Goal: Task Accomplishment & Management: Use online tool/utility

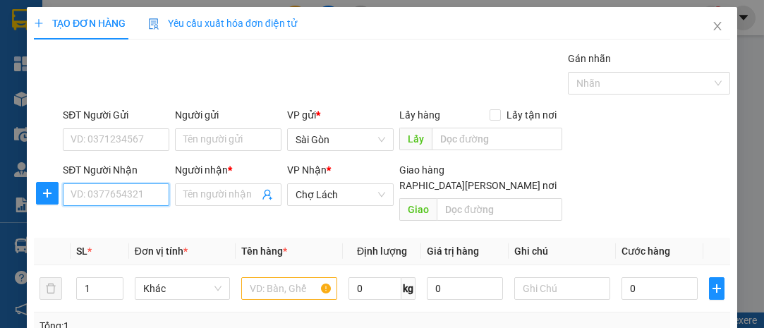
click at [135, 190] on input "SĐT Người Nhận" at bounding box center [116, 194] width 106 height 23
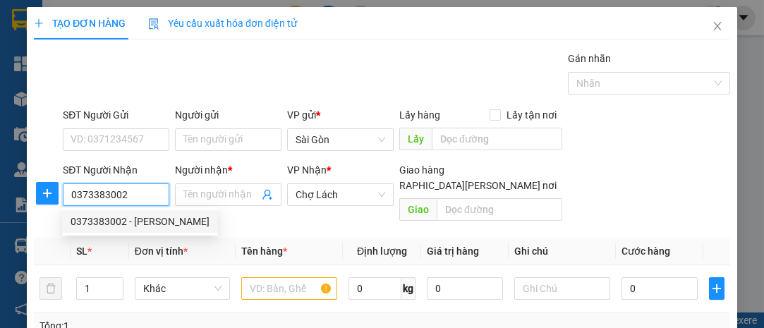
type input "0373383002"
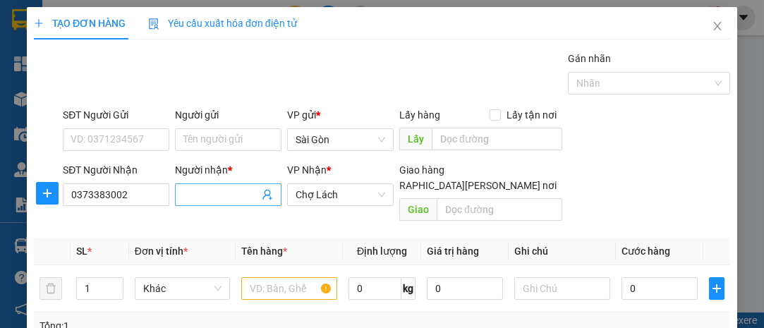
click at [180, 189] on span at bounding box center [228, 194] width 106 height 23
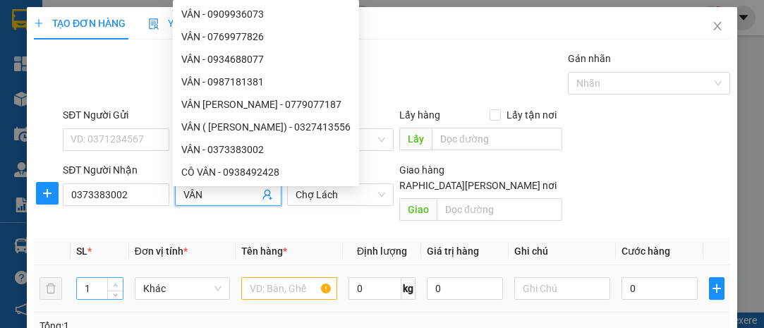
type input "VÂN"
click at [114, 266] on td "1" at bounding box center [100, 288] width 59 height 47
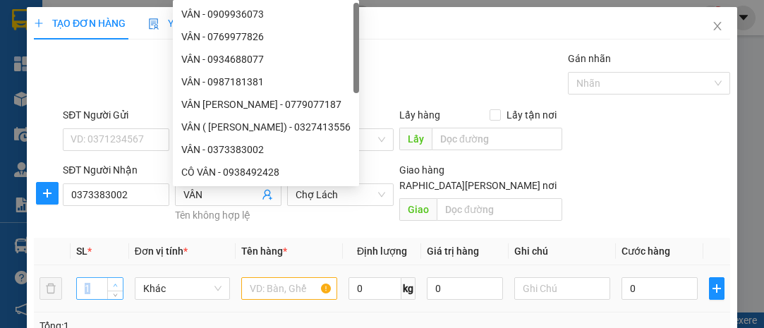
click at [114, 266] on td "1" at bounding box center [100, 288] width 59 height 47
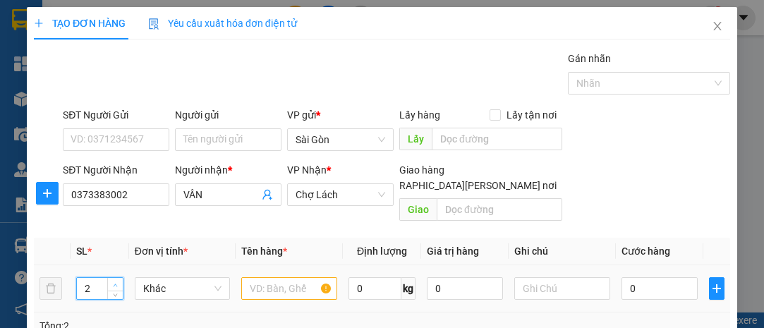
click at [116, 283] on icon "up" at bounding box center [115, 285] width 5 height 5
type input "4"
click at [114, 283] on icon "up" at bounding box center [115, 285] width 5 height 5
click at [261, 277] on input "text" at bounding box center [289, 288] width 96 height 23
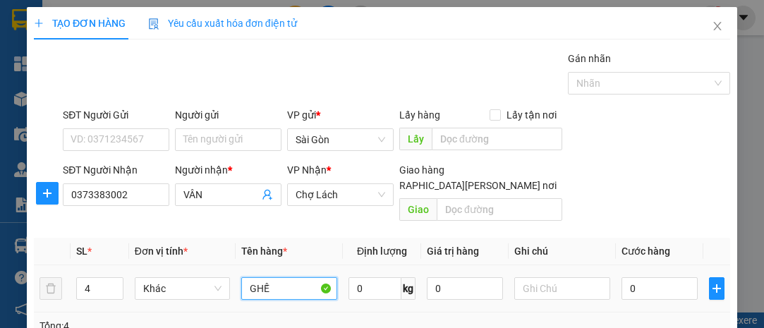
click at [247, 277] on input "GHẾ" at bounding box center [289, 288] width 96 height 23
type input "17 GHẾ"
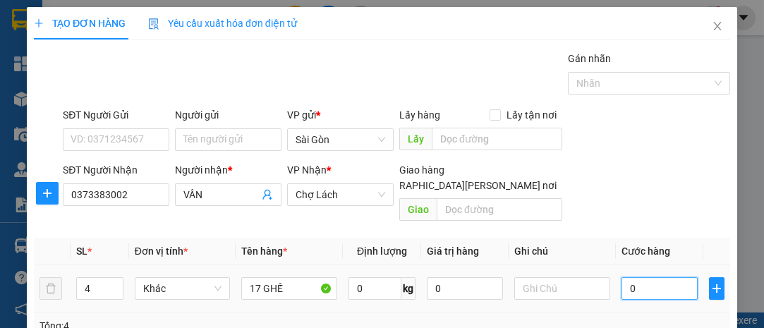
click at [645, 277] on input "0" at bounding box center [659, 288] width 76 height 23
type input "001"
type input "1"
type input "0.017"
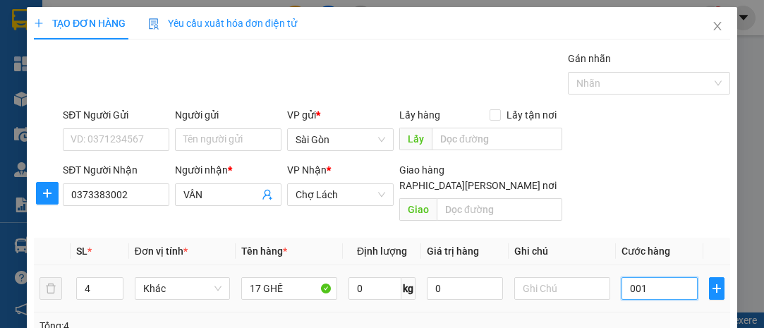
type input "17"
type input "00.170"
type input "170"
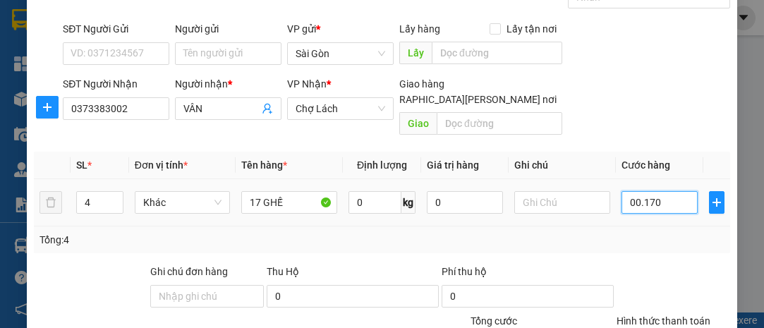
scroll to position [191, 0]
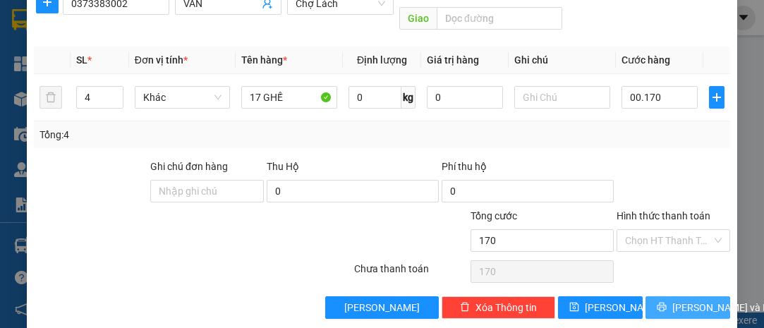
type input "170.000"
click at [661, 296] on button "[PERSON_NAME] và In" at bounding box center [687, 307] width 85 height 23
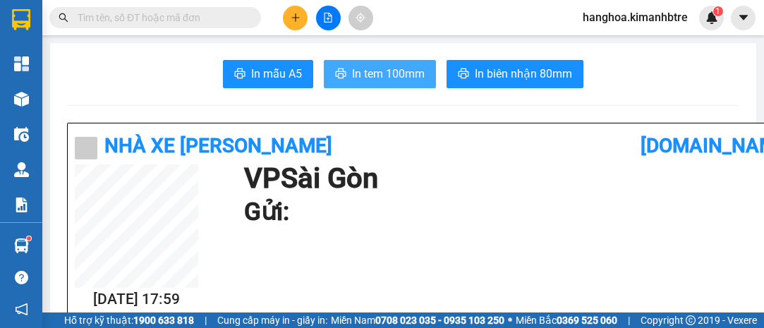
click at [396, 76] on span "In tem 100mm" at bounding box center [388, 74] width 73 height 18
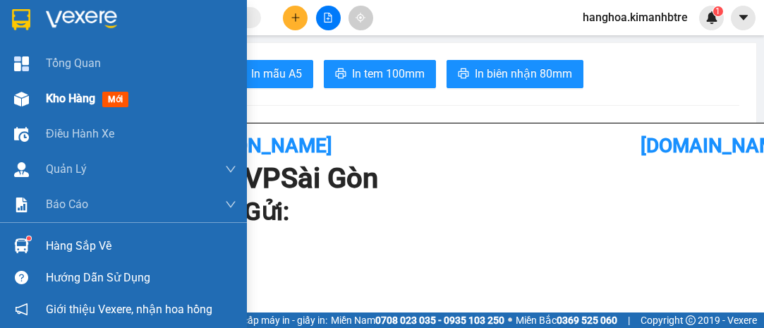
click at [86, 97] on span "Kho hàng" at bounding box center [70, 98] width 49 height 13
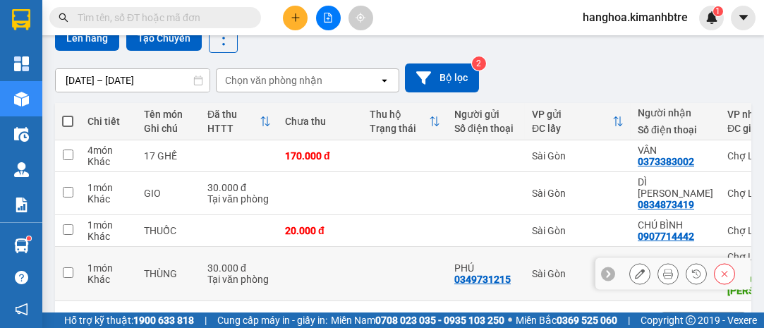
scroll to position [156, 0]
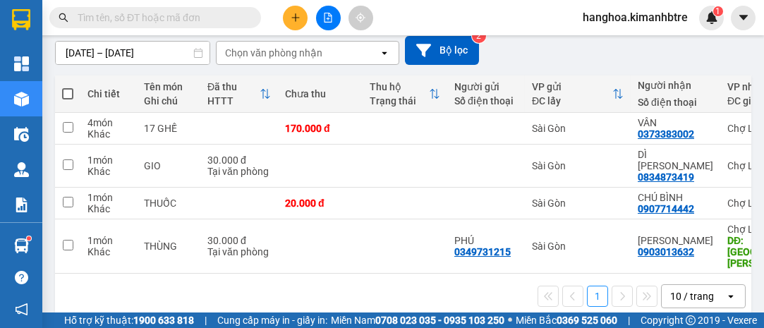
click at [68, 89] on span at bounding box center [67, 93] width 11 height 11
click at [68, 87] on input "checkbox" at bounding box center [68, 87] width 0 height 0
checkbox input "true"
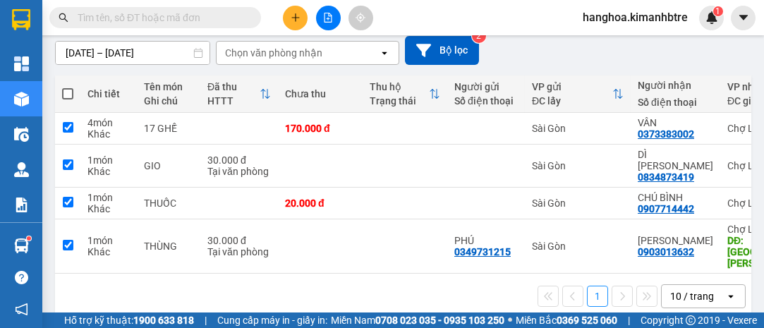
checkbox input "true"
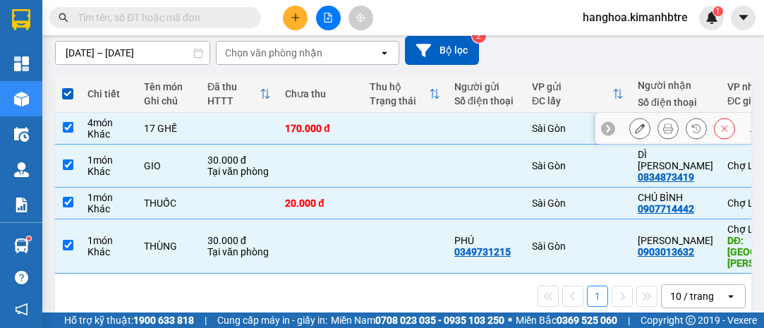
scroll to position [92, 0]
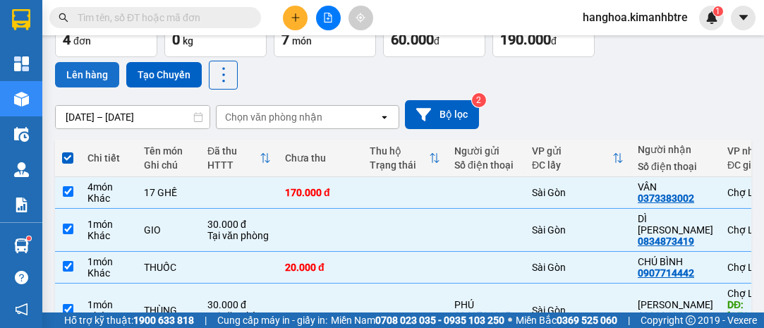
click at [88, 75] on button "Lên hàng" at bounding box center [87, 74] width 64 height 25
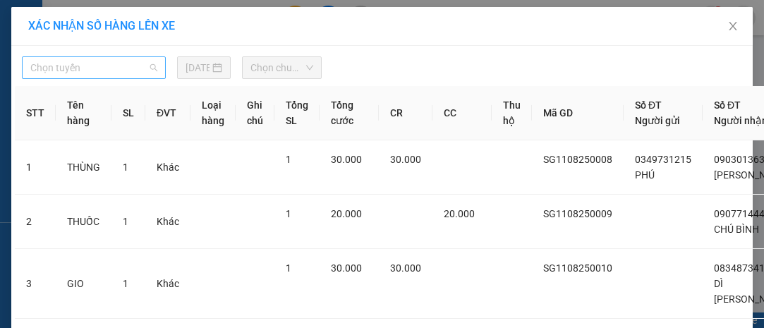
click at [88, 75] on span "Chọn tuyến" at bounding box center [93, 67] width 127 height 21
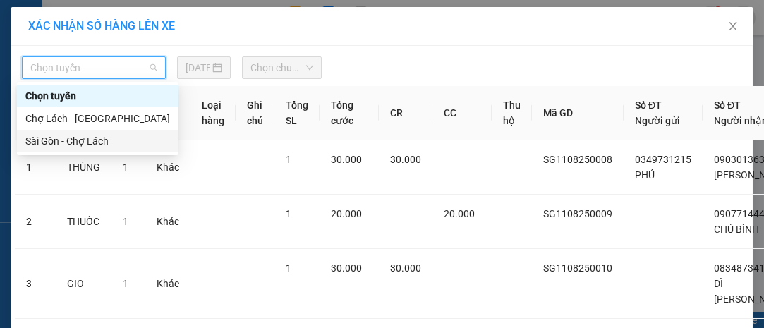
click at [92, 143] on div "Sài Gòn - Chợ Lách" at bounding box center [97, 141] width 145 height 16
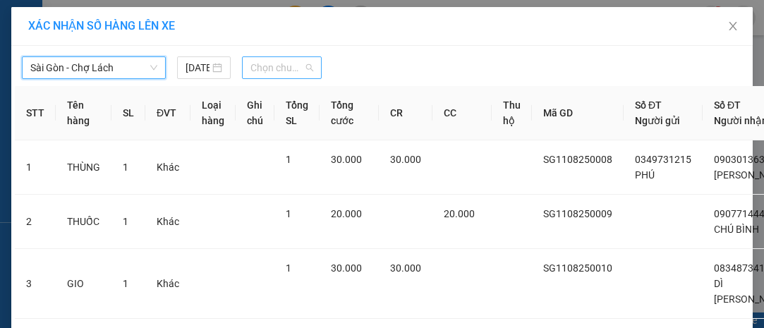
click at [256, 63] on span "Chọn chuyến" at bounding box center [281, 67] width 63 height 21
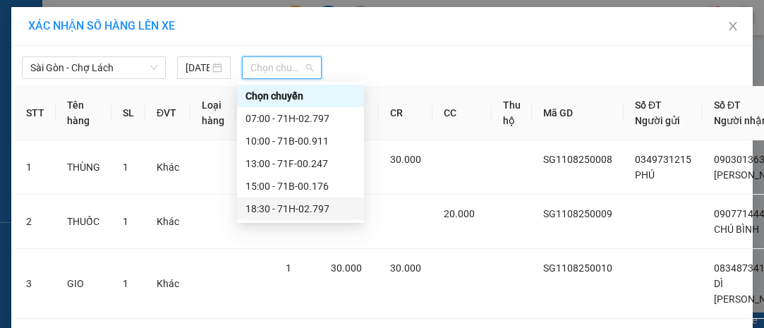
click at [310, 211] on div "18:30 - 71H-02.797" at bounding box center [300, 209] width 110 height 16
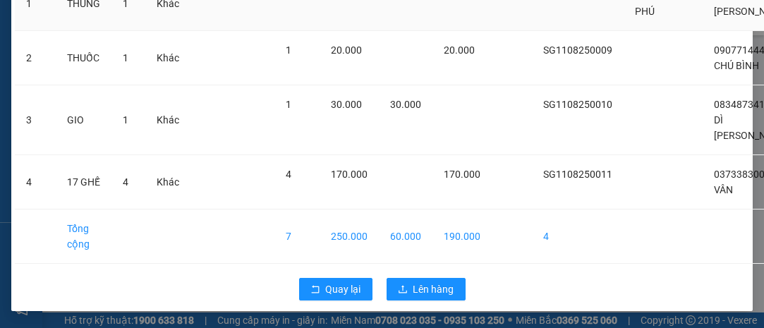
scroll to position [216, 0]
click at [430, 281] on span "Lên hàng" at bounding box center [433, 289] width 41 height 16
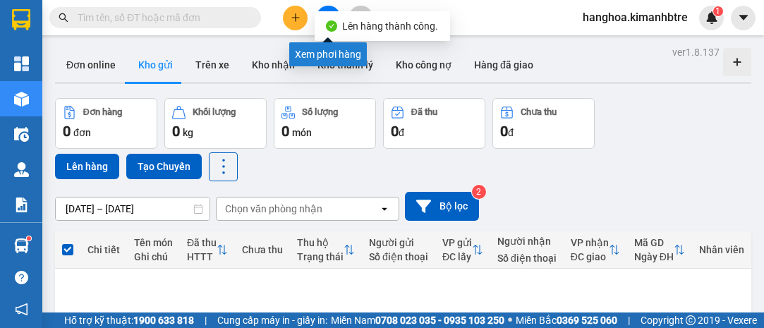
click at [326, 6] on button at bounding box center [328, 18] width 25 height 25
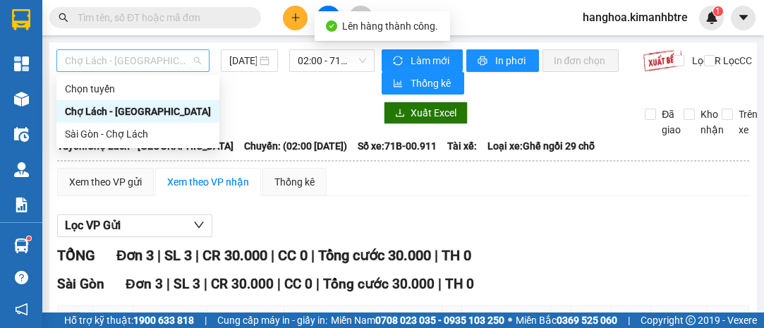
click at [169, 62] on span "Chợ Lách - [GEOGRAPHIC_DATA]" at bounding box center [133, 60] width 136 height 21
click at [160, 135] on div "Sài Gòn - Chợ Lách" at bounding box center [138, 134] width 146 height 16
type input "[DATE]"
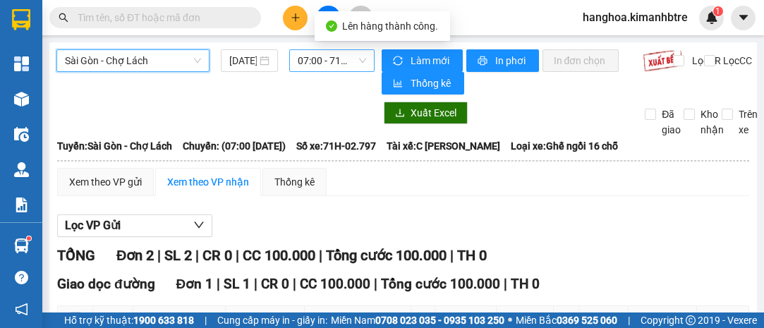
click at [307, 65] on span "07:00 - 71H-02.797" at bounding box center [332, 60] width 68 height 21
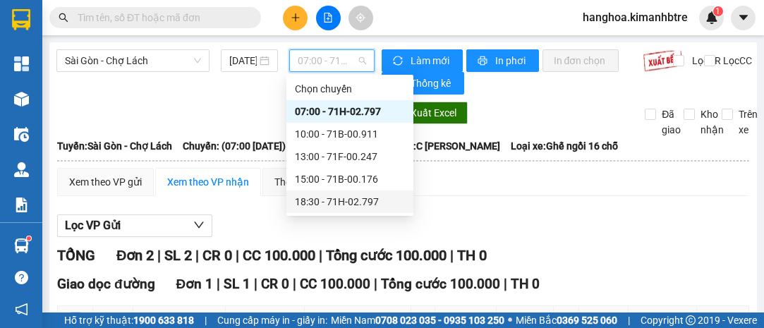
click at [346, 199] on div "18:30 - 71H-02.797" at bounding box center [350, 202] width 110 height 16
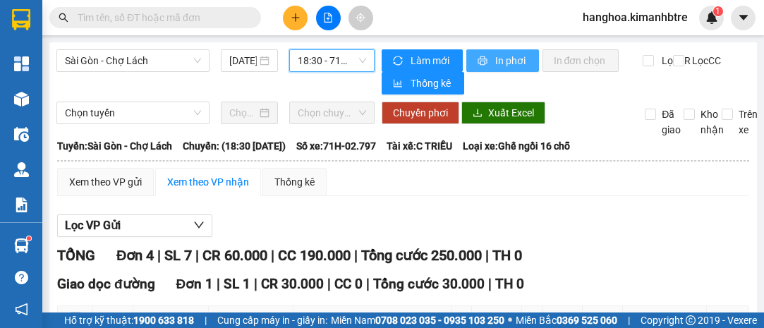
click at [482, 60] on button "In phơi" at bounding box center [502, 60] width 73 height 23
